Goal: Information Seeking & Learning: Learn about a topic

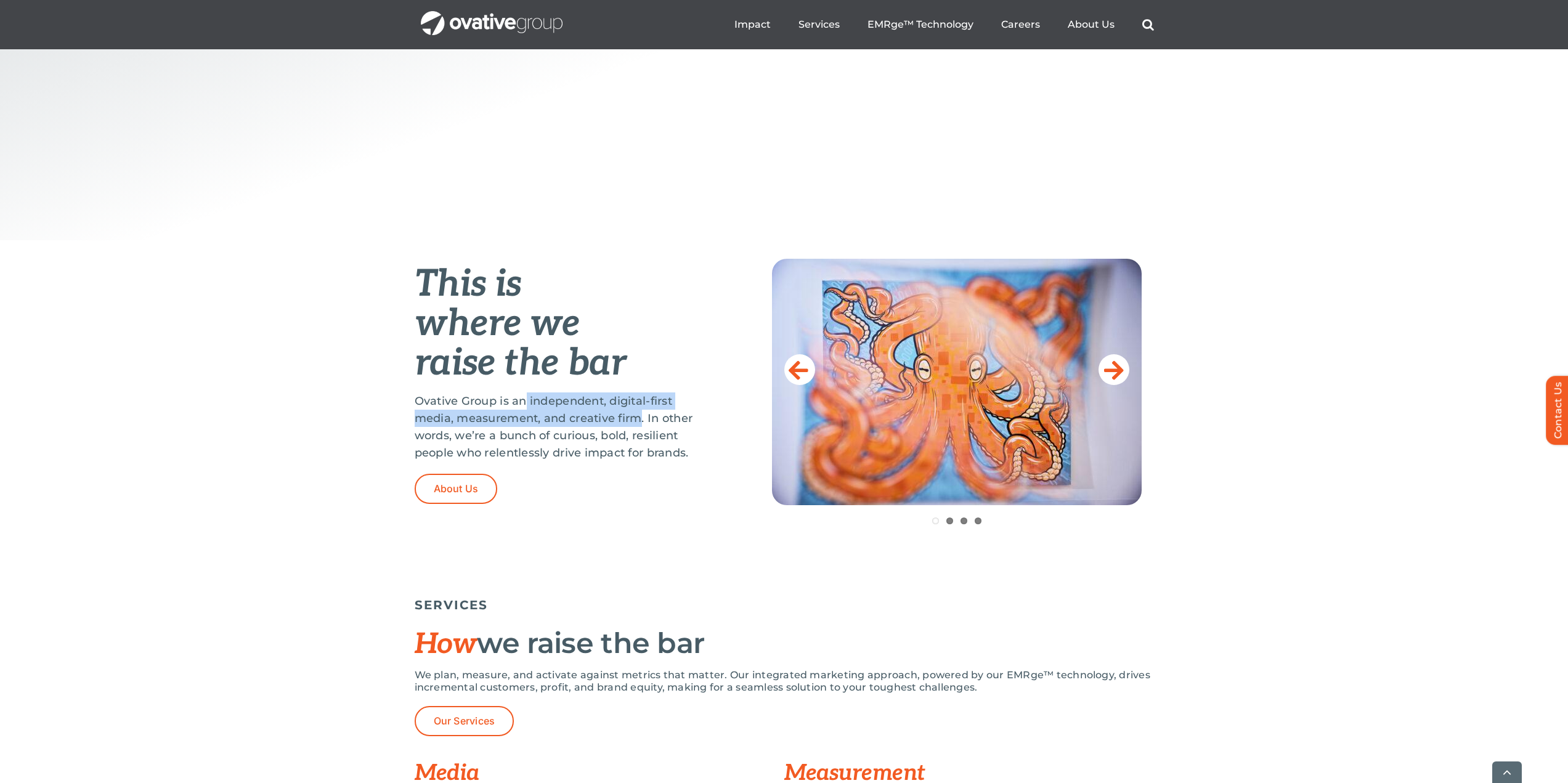
drag, startPoint x: 526, startPoint y: 399, endPoint x: 641, endPoint y: 419, distance: 116.7
click at [641, 419] on p "Ovative Group is an independent, digital-first media, measurement, and creative…" at bounding box center [563, 426] width 296 height 69
copy p "independent, digital-first media, measurement, and creative firm"
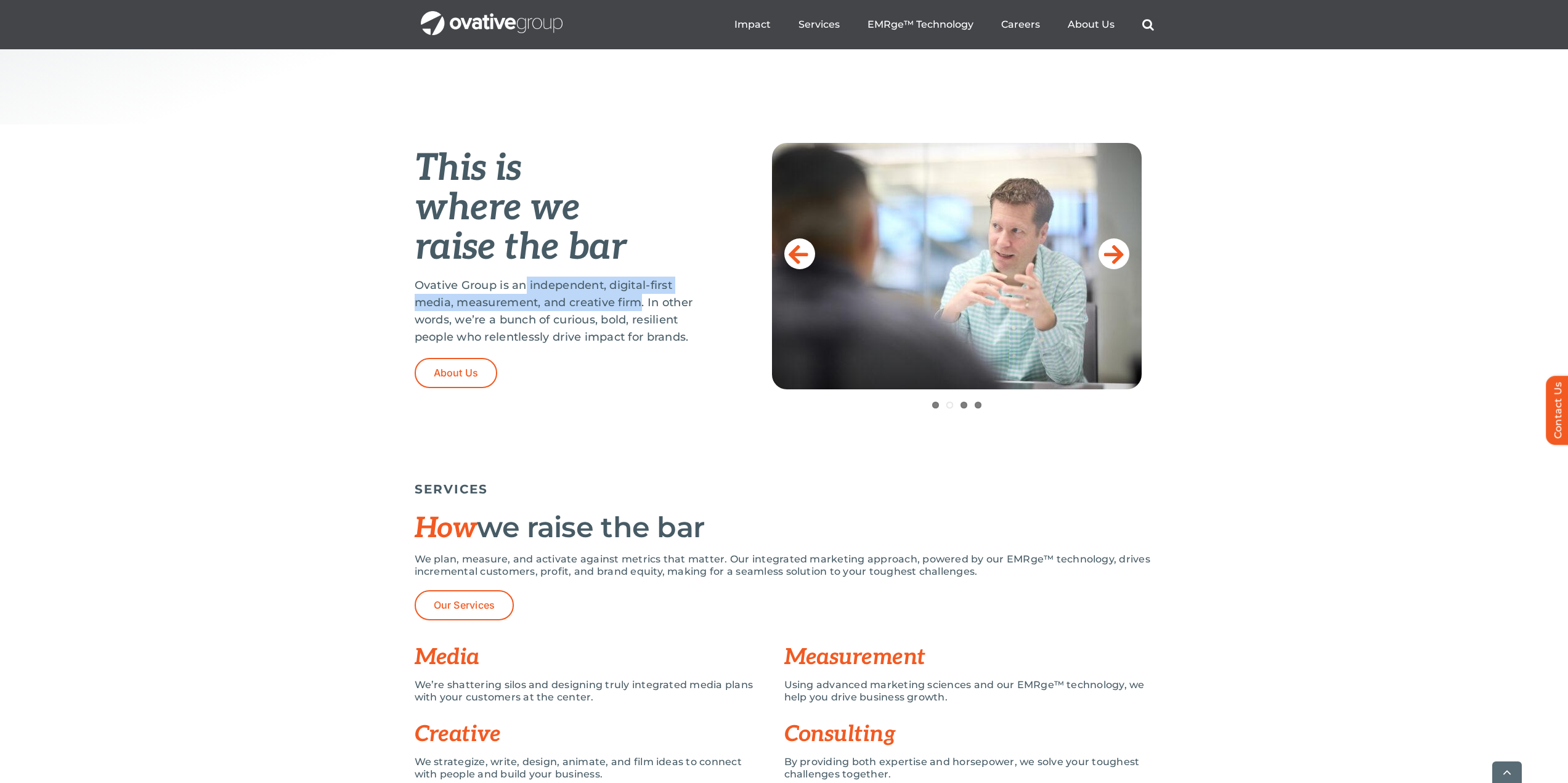
scroll to position [800, 0]
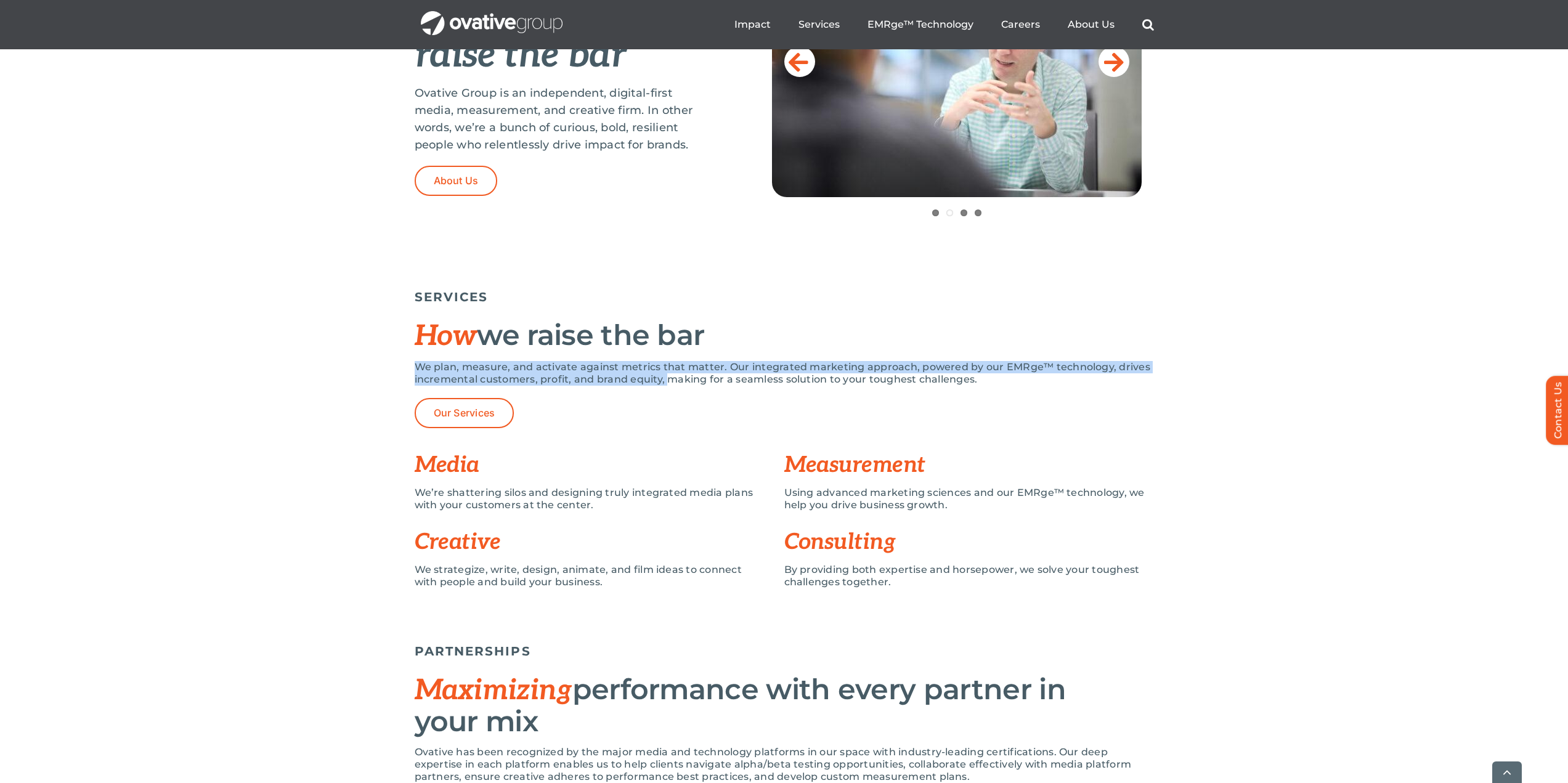
drag, startPoint x: 418, startPoint y: 368, endPoint x: 601, endPoint y: 386, distance: 183.9
click at [661, 378] on p "We plan, measure, and activate against metrics that matter. Our integrated mark…" at bounding box center [785, 373] width 739 height 25
click at [465, 376] on p "We plan, measure, and activate against metrics that matter. Our integrated mark…" at bounding box center [785, 373] width 739 height 25
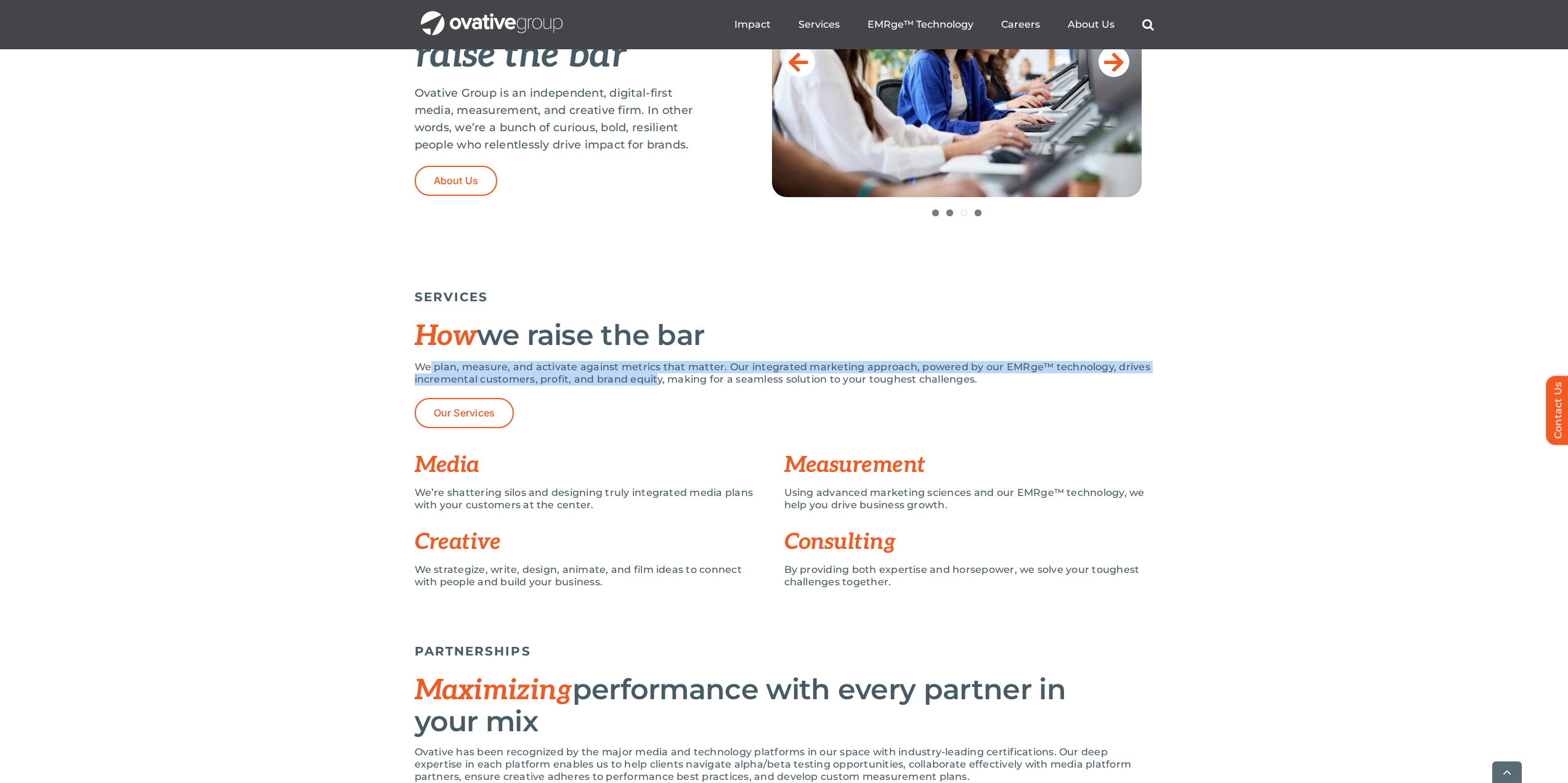
drag, startPoint x: 432, startPoint y: 366, endPoint x: 655, endPoint y: 380, distance: 223.4
click at [655, 380] on p "We plan, measure, and activate against metrics that matter. Our integrated mark…" at bounding box center [785, 373] width 739 height 25
drag, startPoint x: 615, startPoint y: 375, endPoint x: 600, endPoint y: 374, distance: 15.0
click at [627, 371] on p "We plan, measure, and activate against metrics that matter. Our integrated mark…" at bounding box center [785, 373] width 739 height 25
drag, startPoint x: 434, startPoint y: 366, endPoint x: 658, endPoint y: 380, distance: 224.4
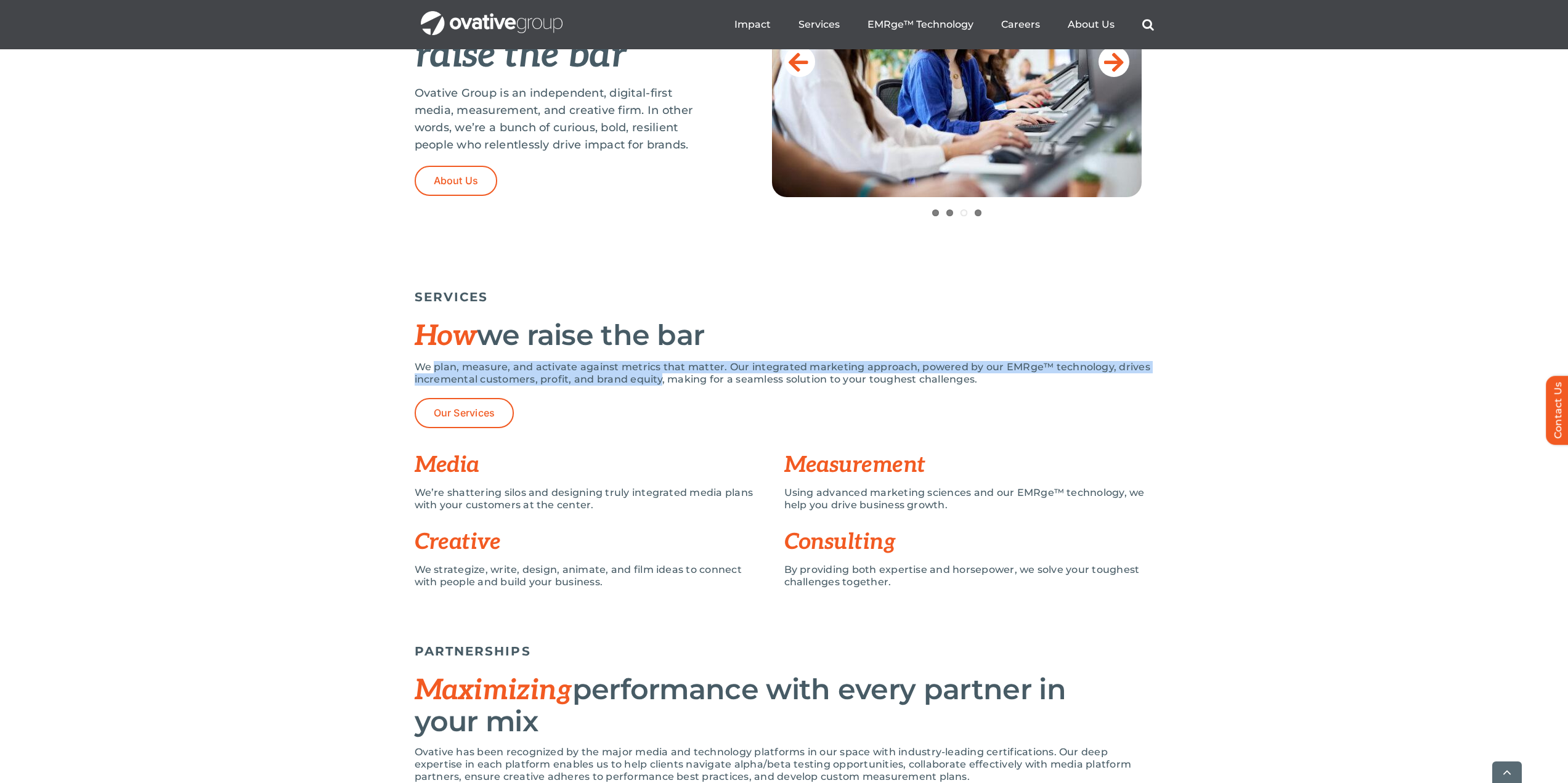
click at [658, 380] on p "We plan, measure, and activate against metrics that matter. Our integrated mark…" at bounding box center [785, 373] width 739 height 25
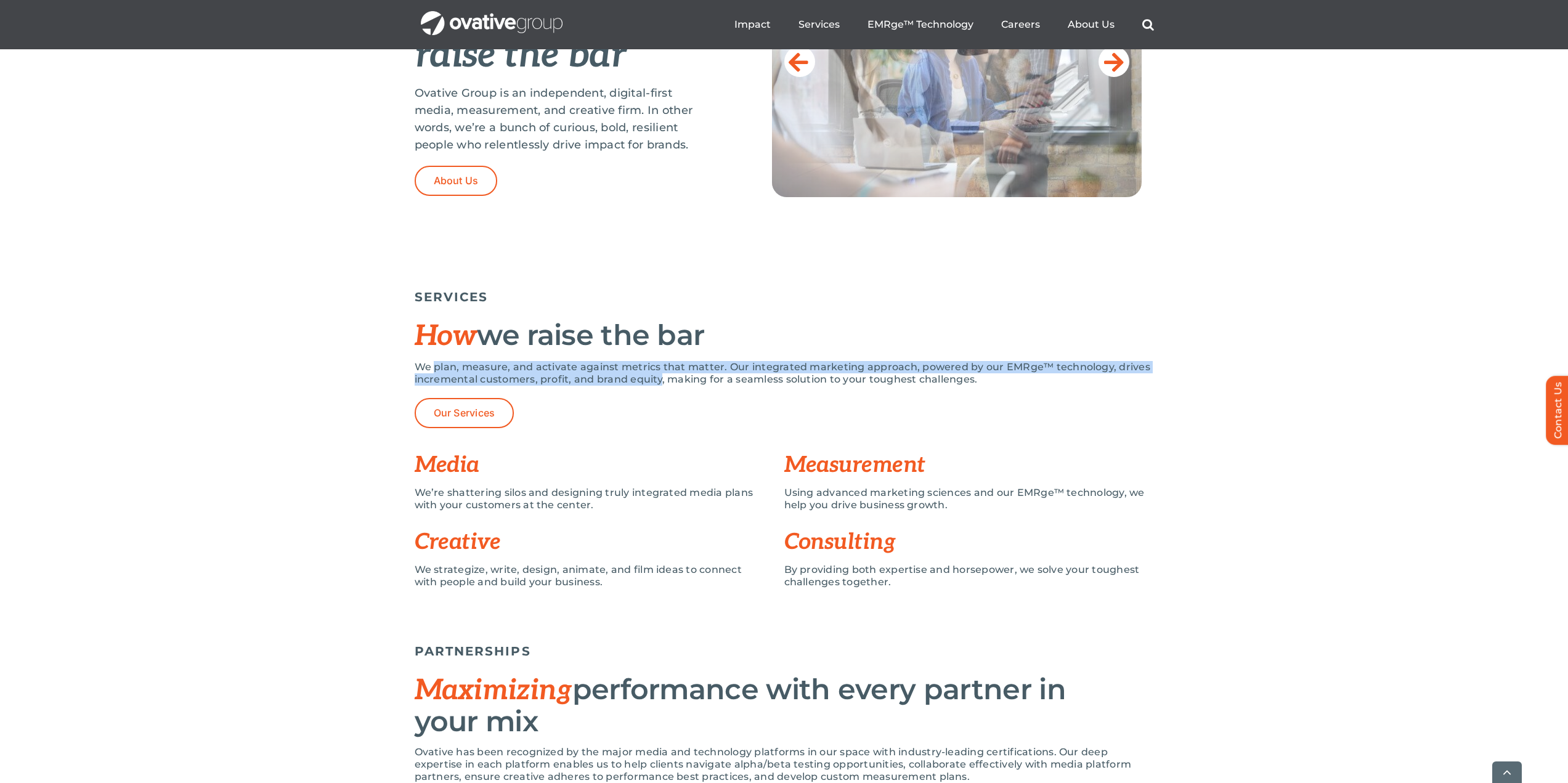
copy p "plan, measure, and activate against metrics that matter. Our integrated marketi…"
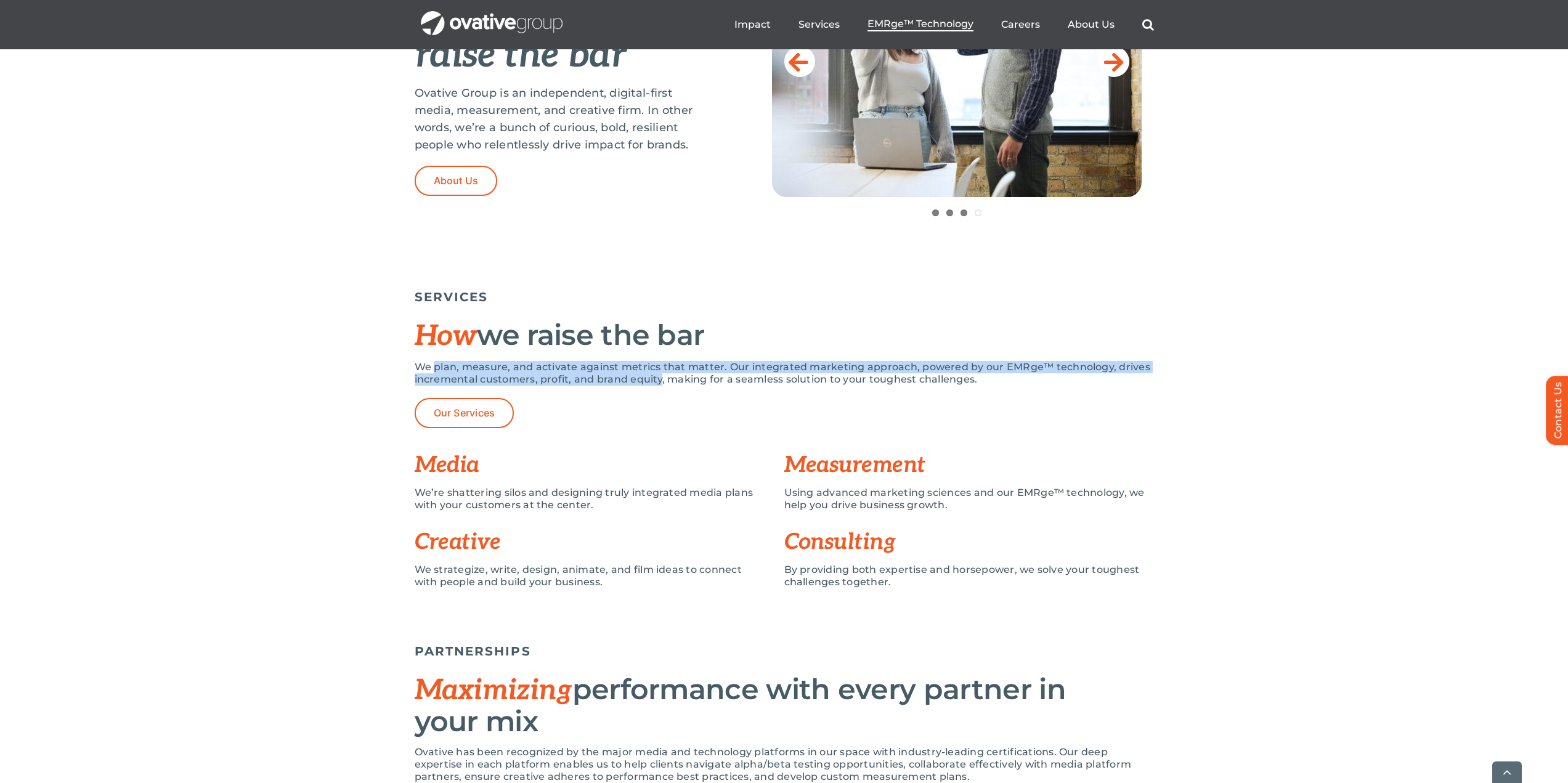
click at [889, 24] on span "EMRge™ Technology" at bounding box center [920, 24] width 106 height 12
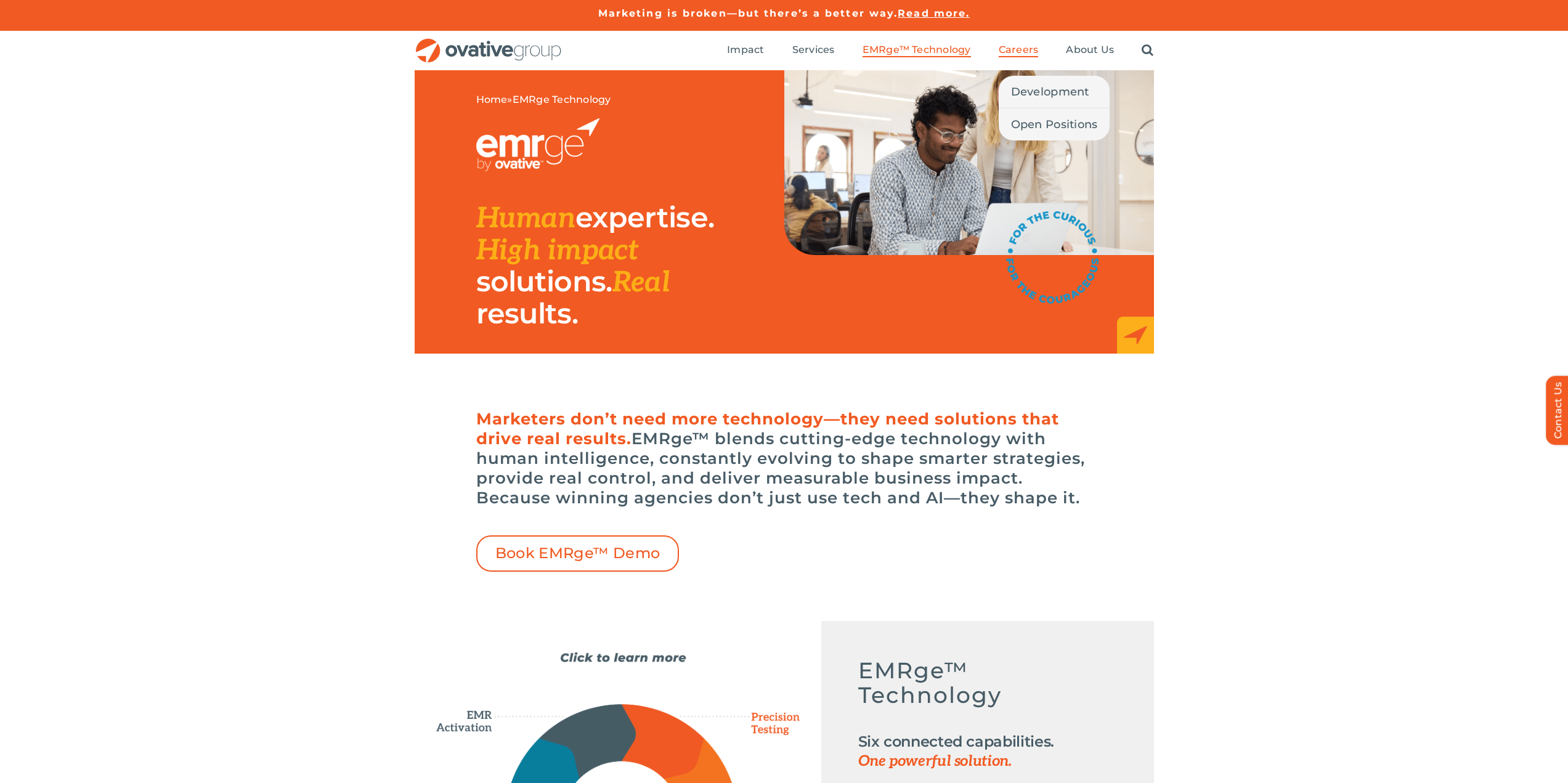
click at [1019, 46] on span "Careers" at bounding box center [1019, 50] width 40 height 12
